Goal: Task Accomplishment & Management: Use online tool/utility

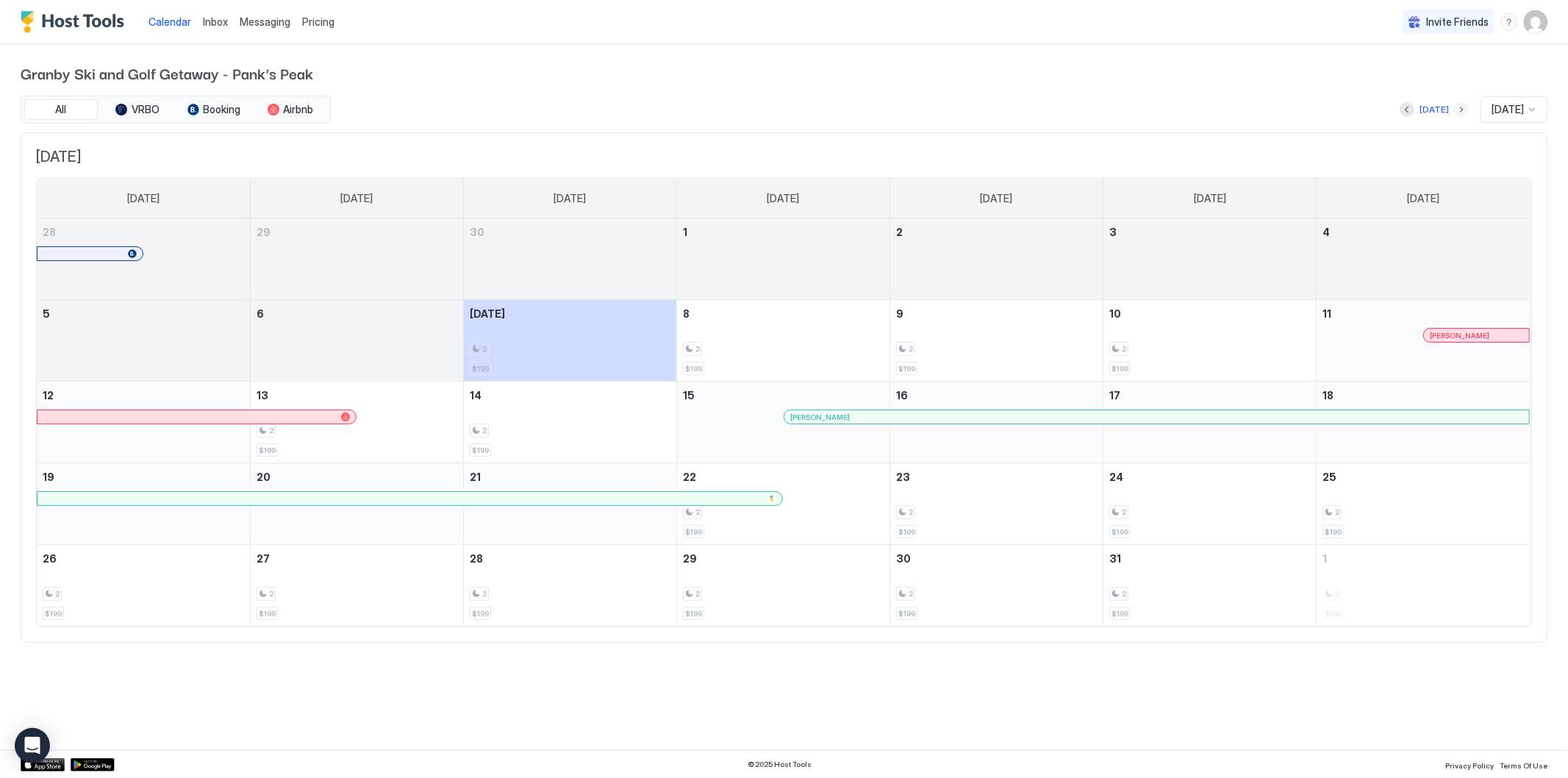
click at [1441, 112] on div "[DATE]" at bounding box center [1434, 109] width 69 height 17
click at [1454, 111] on button "Next month" at bounding box center [1462, 110] width 15 height 15
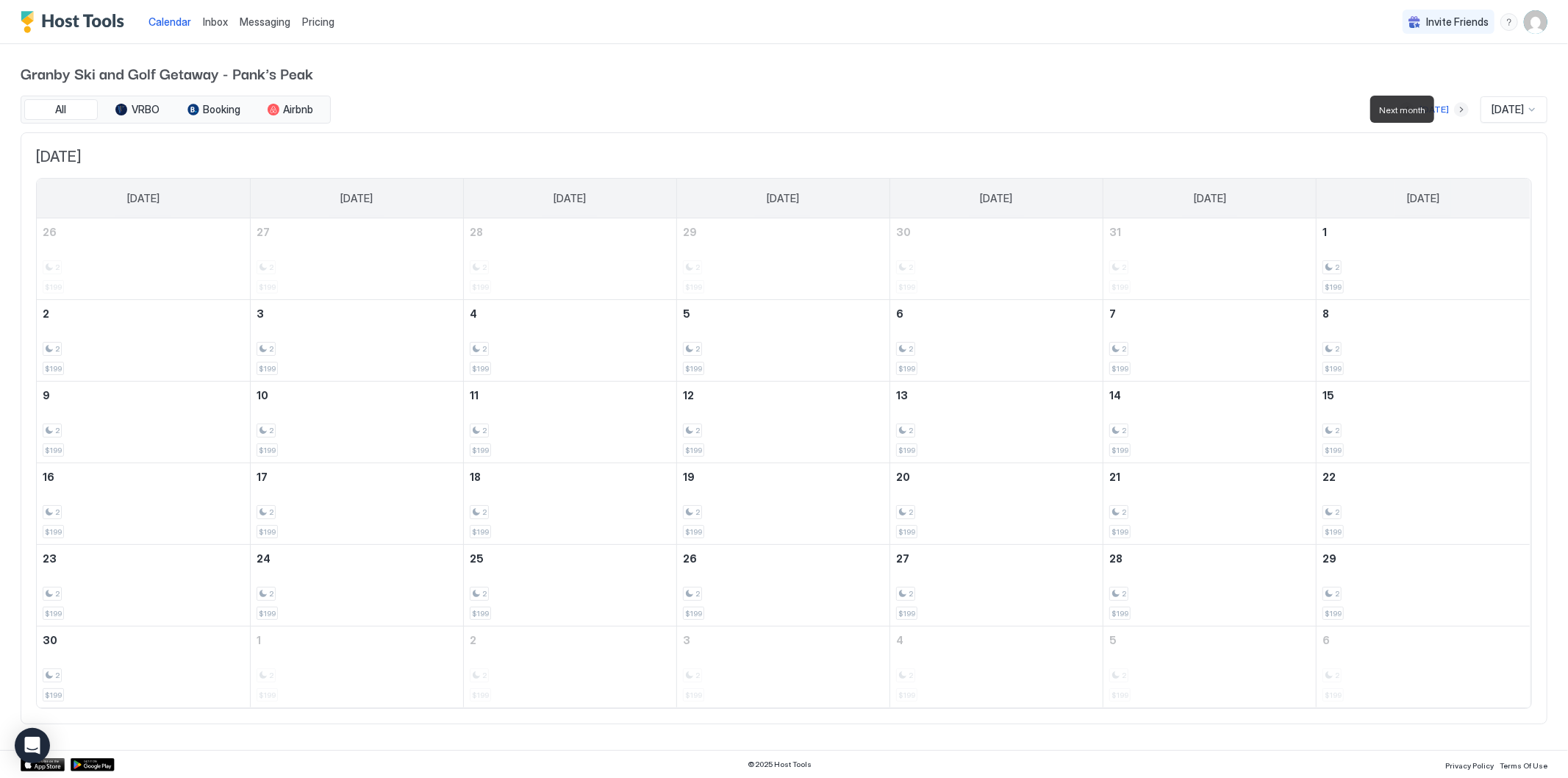
click at [1454, 111] on button "Next month" at bounding box center [1462, 110] width 15 height 15
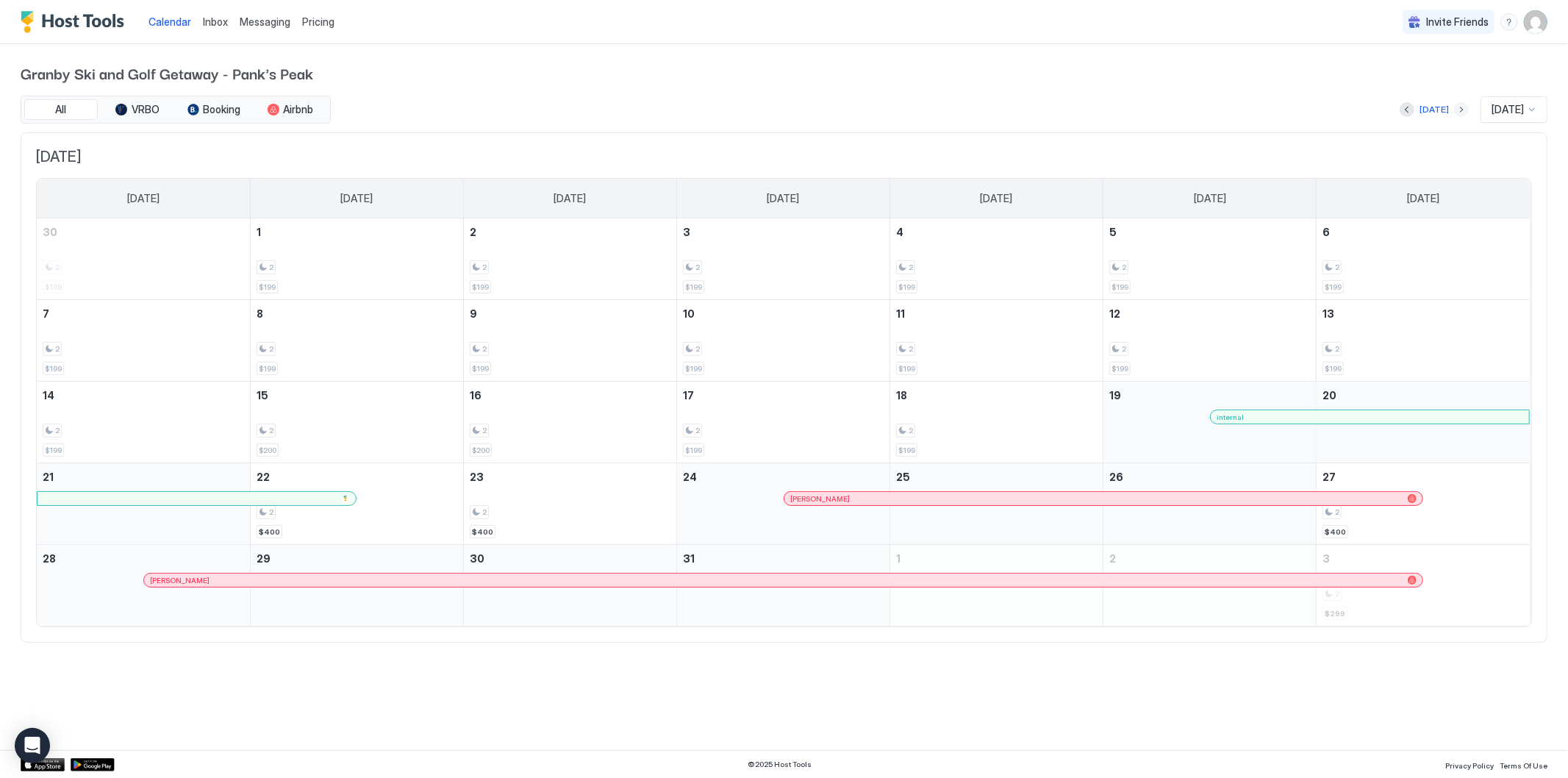
click at [1454, 107] on button "Next month" at bounding box center [1462, 110] width 15 height 15
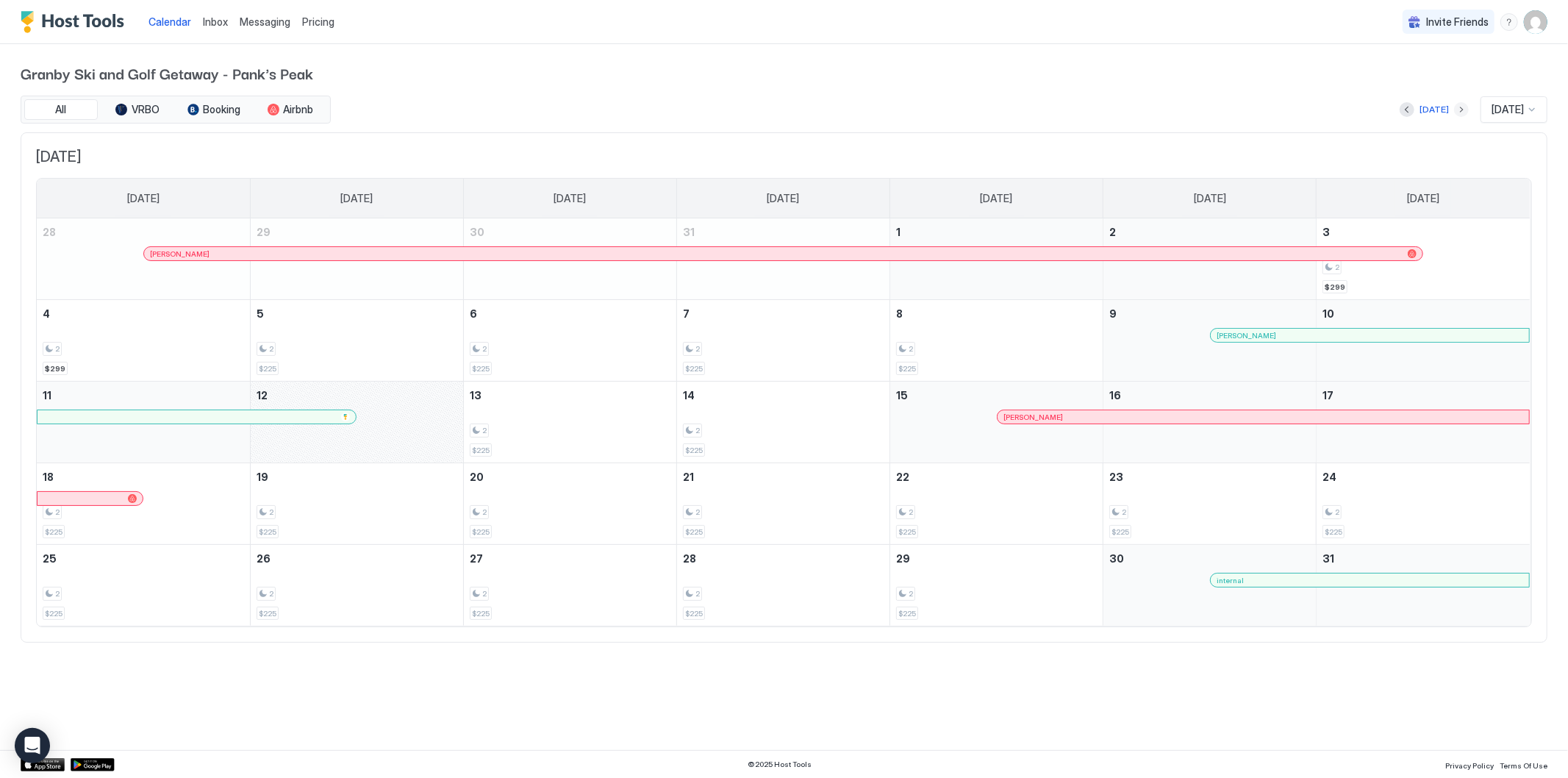
click at [1454, 111] on button "Next month" at bounding box center [1462, 110] width 15 height 15
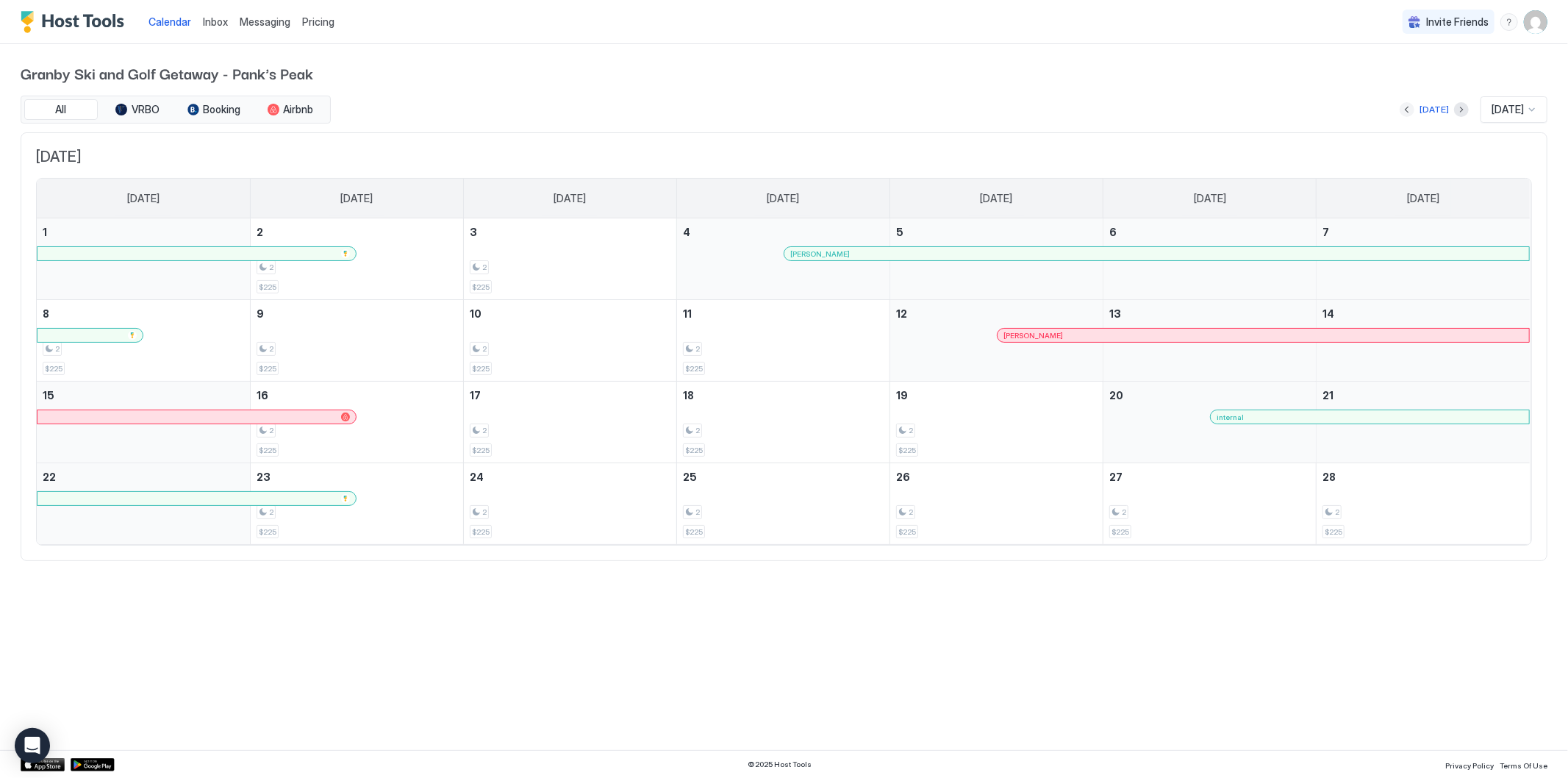
click at [1400, 103] on button "Previous month" at bounding box center [1407, 110] width 15 height 15
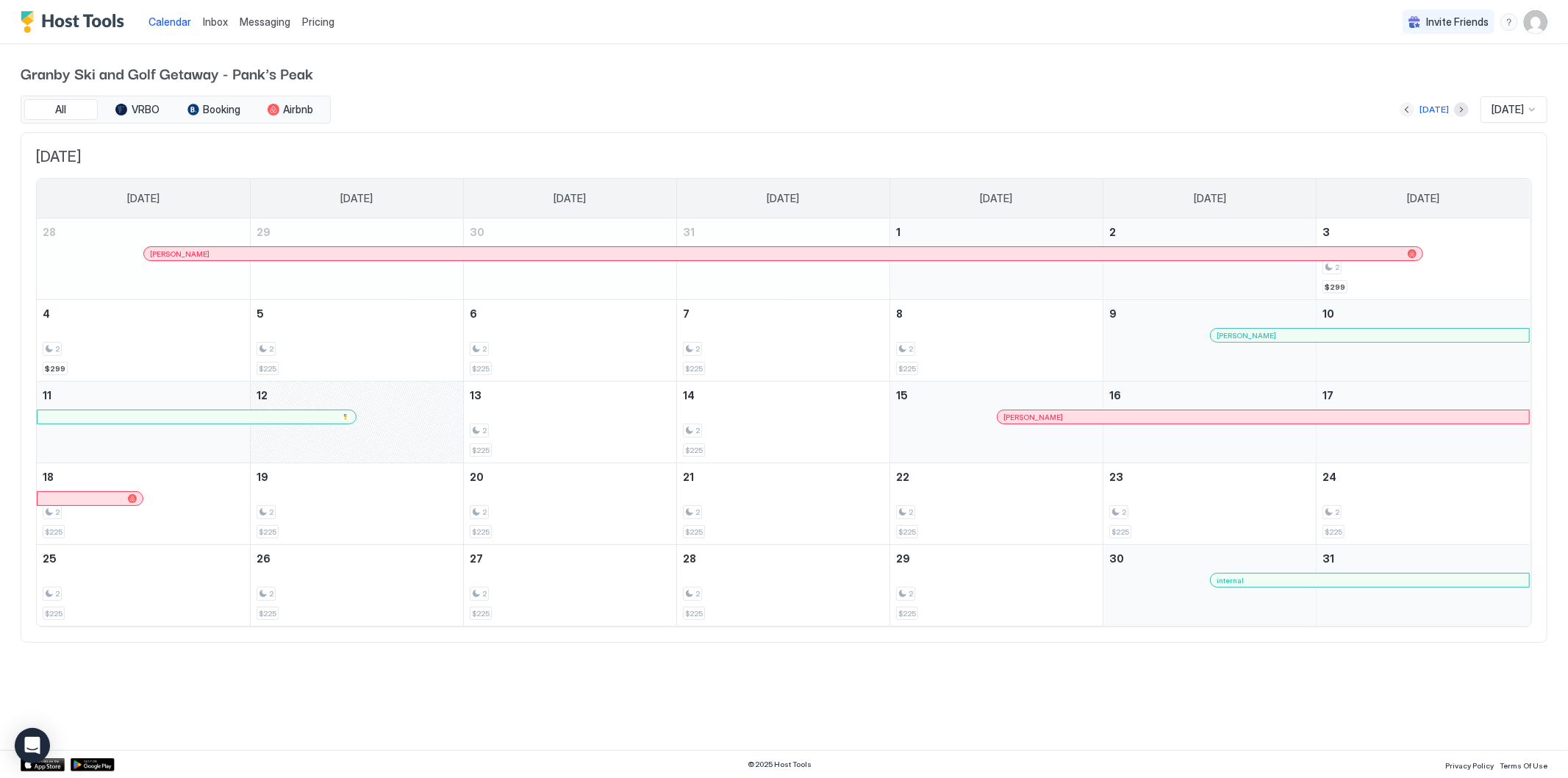
click at [1400, 111] on button "Previous month" at bounding box center [1407, 110] width 15 height 15
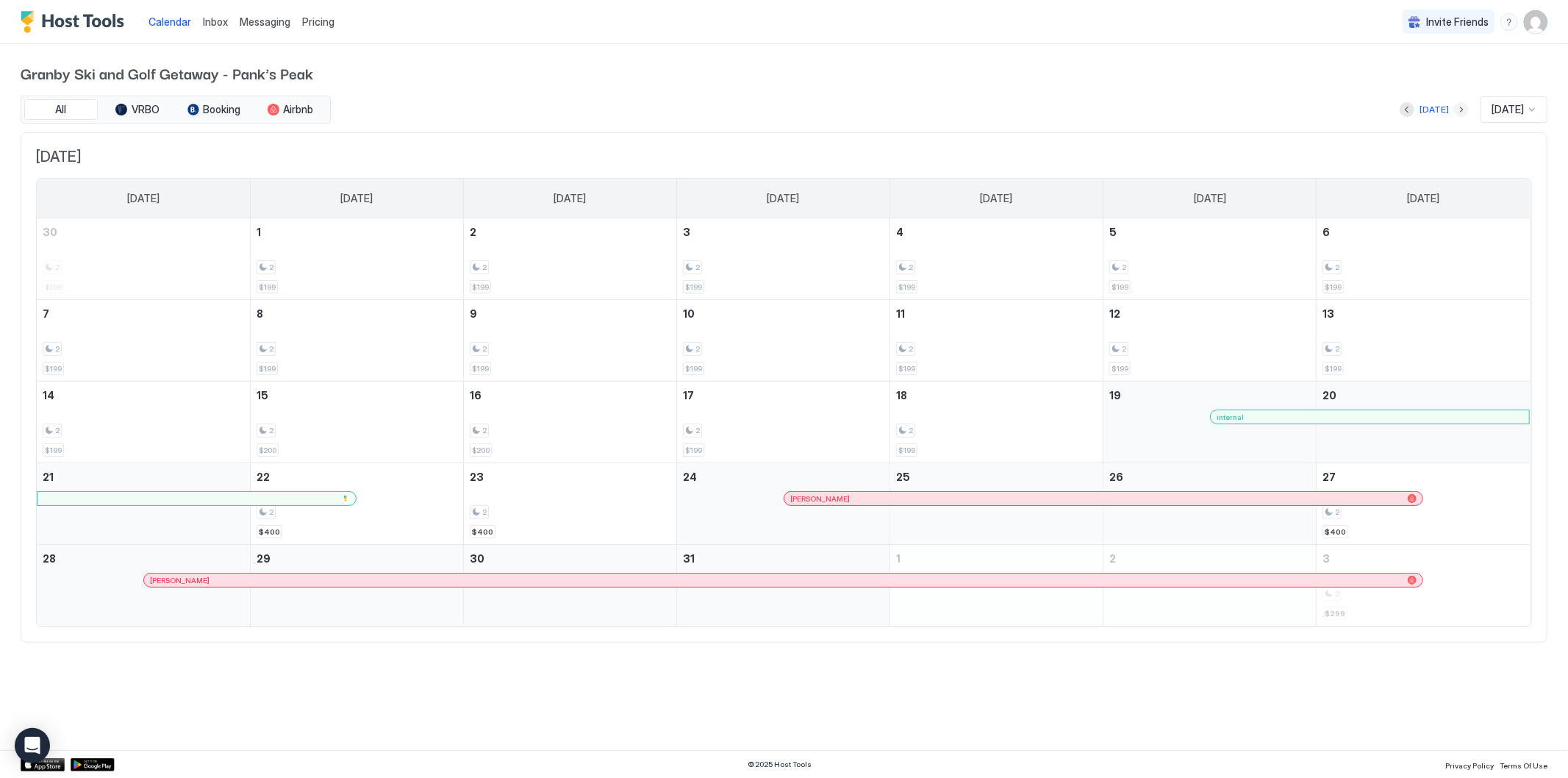
click at [1454, 107] on button "Next month" at bounding box center [1462, 110] width 15 height 15
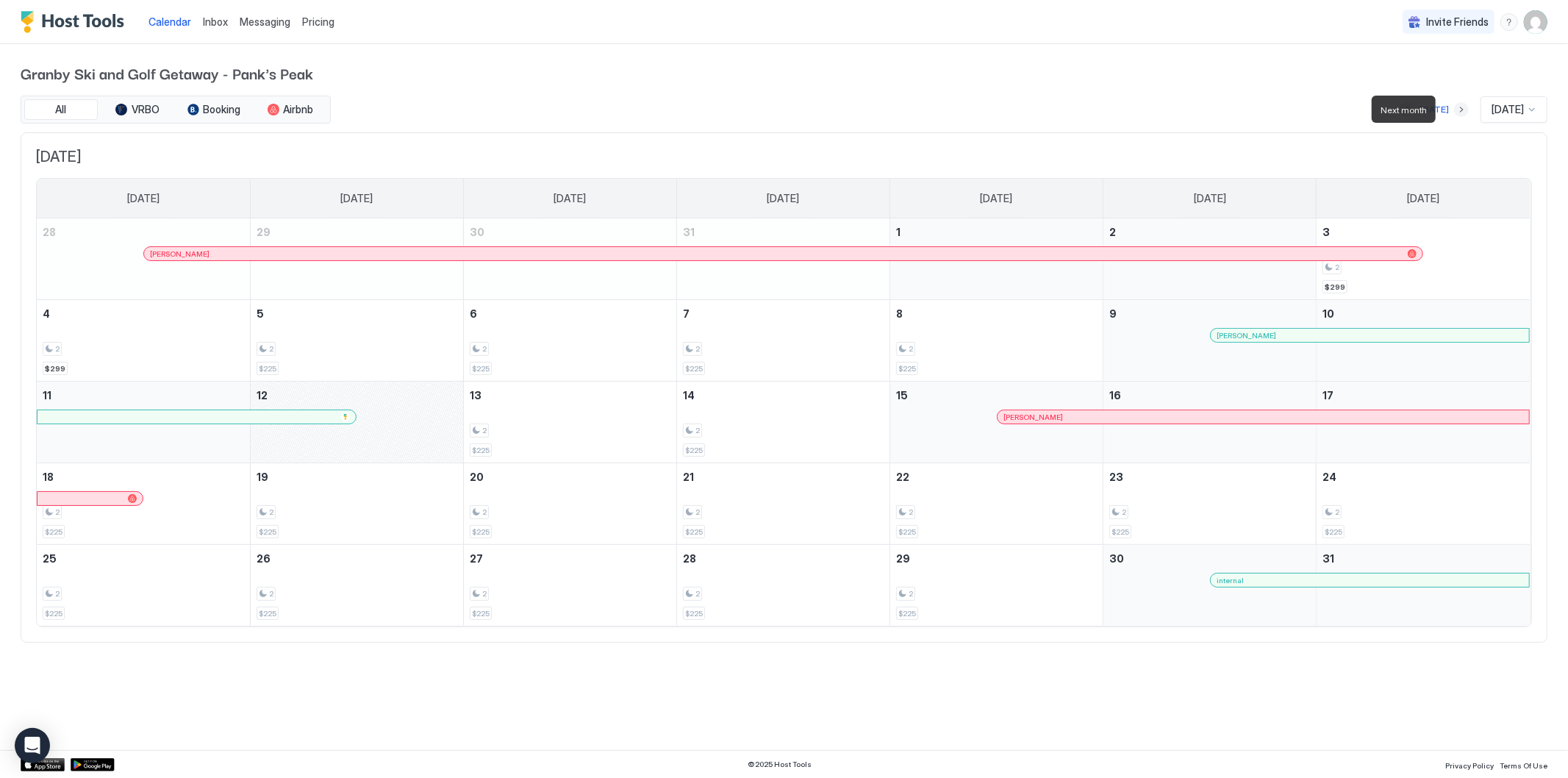
click at [1454, 107] on button "Next month" at bounding box center [1462, 110] width 15 height 15
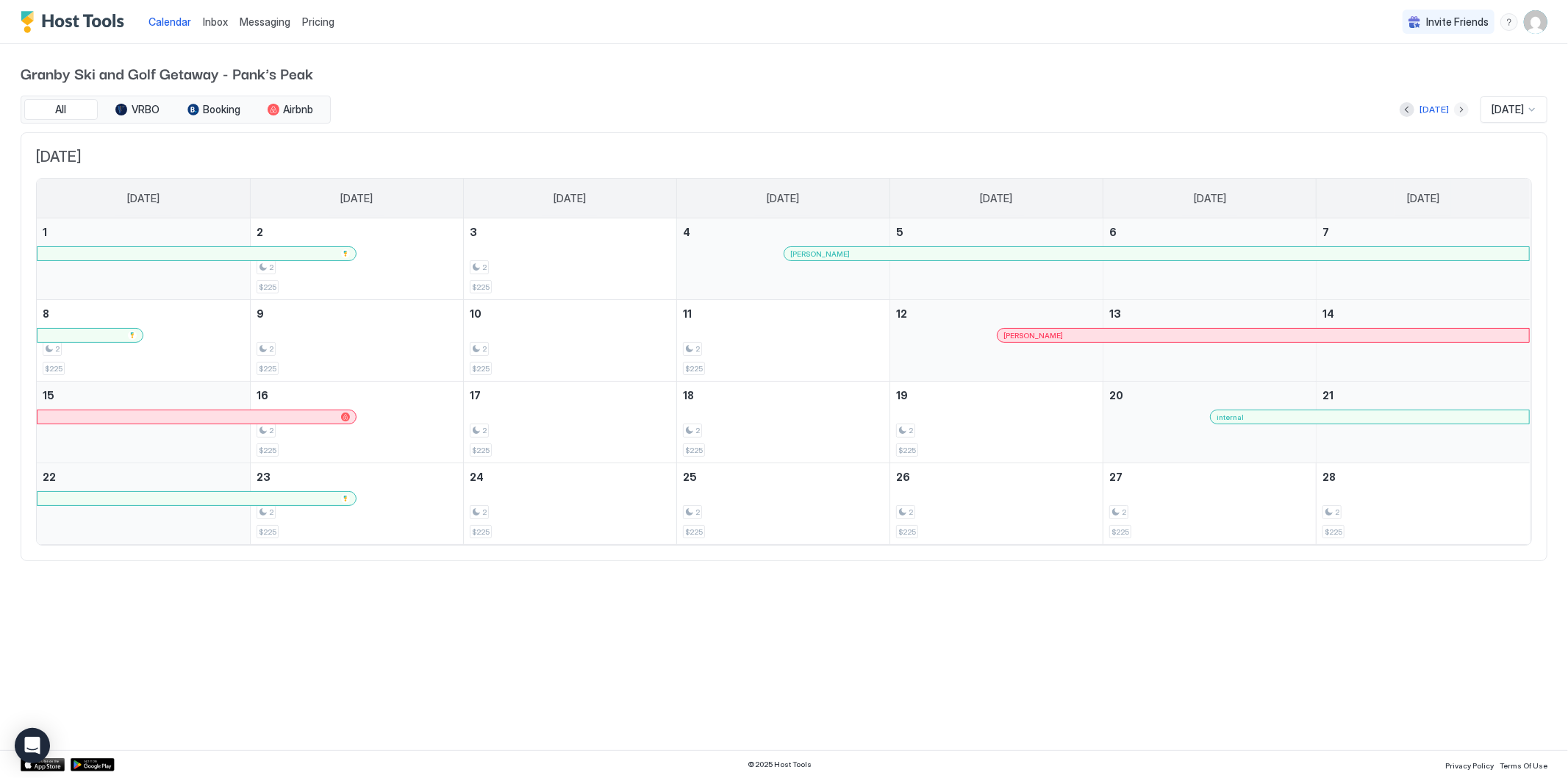
click at [1454, 108] on button "Next month" at bounding box center [1462, 110] width 15 height 15
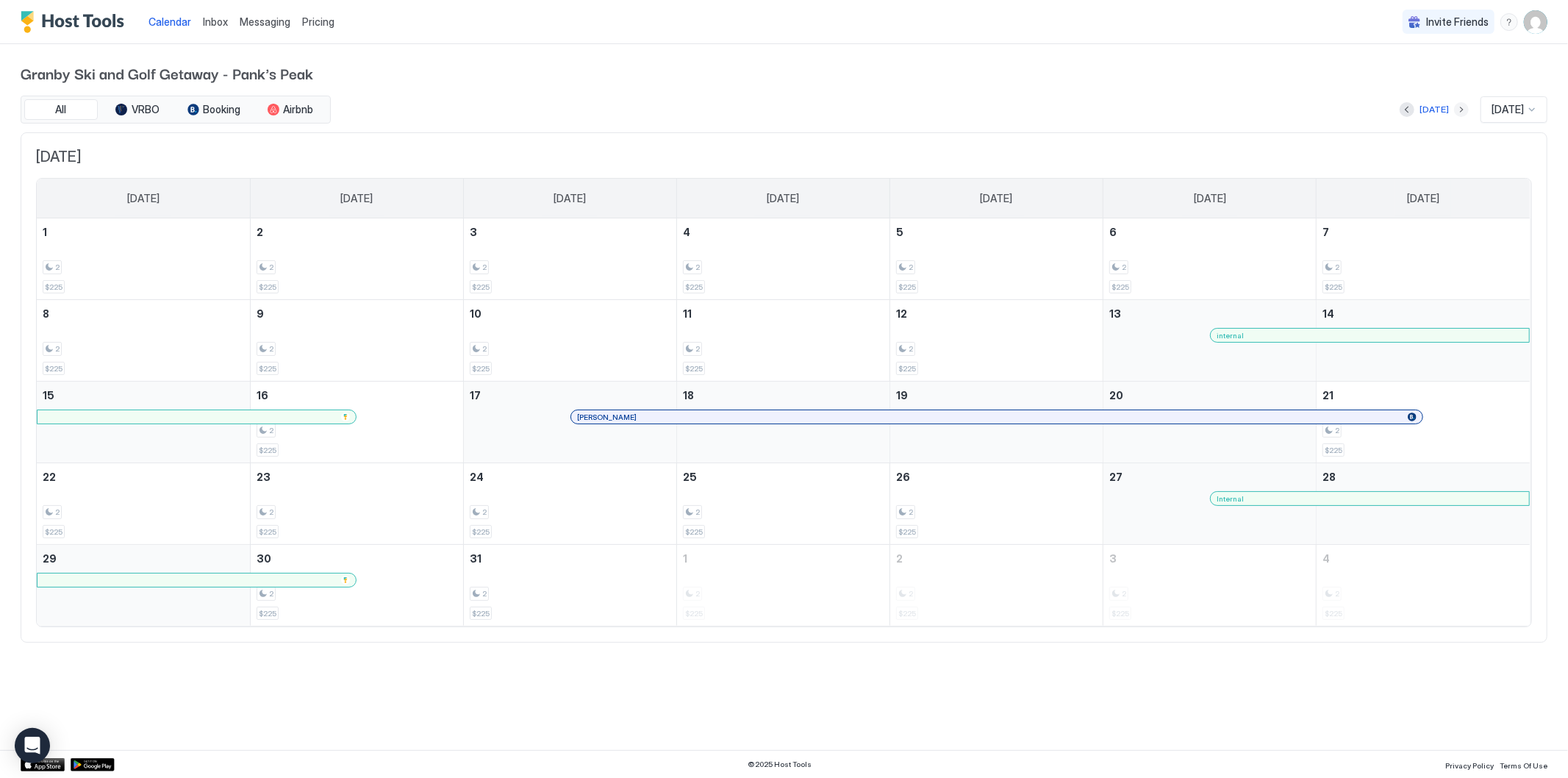
click at [1454, 106] on button "Next month" at bounding box center [1462, 110] width 15 height 15
